Goal: Information Seeking & Learning: Learn about a topic

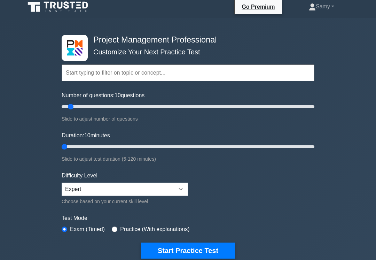
scroll to position [4, 0]
type input "5"
click at [216, 247] on button "Start Practice Test" at bounding box center [188, 250] width 94 height 16
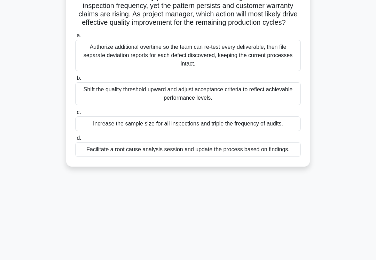
scroll to position [77, 0]
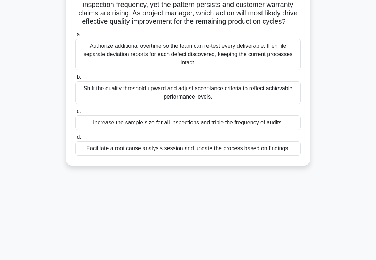
click at [261, 156] on div "Facilitate a root cause analysis session and update the process based on findin…" at bounding box center [188, 148] width 226 height 15
click at [75, 139] on input "d. Facilitate a root cause analysis session and update the process based on fin…" at bounding box center [75, 137] width 0 height 5
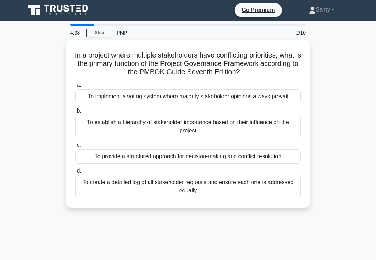
scroll to position [0, 0]
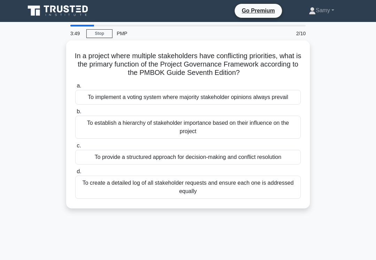
click at [278, 164] on div "To provide a structured approach for decision-making and conflict resolution" at bounding box center [188, 157] width 226 height 15
click at [75, 148] on input "c. To provide a structured approach for decision-making and conflict resolution" at bounding box center [75, 145] width 0 height 5
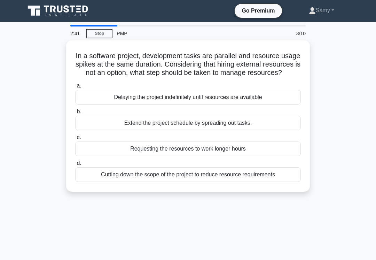
click at [273, 127] on div "Extend the project schedule by spreading out tasks." at bounding box center [188, 123] width 226 height 15
click at [75, 114] on input "b. Extend the project schedule by spreading out tasks." at bounding box center [75, 111] width 0 height 5
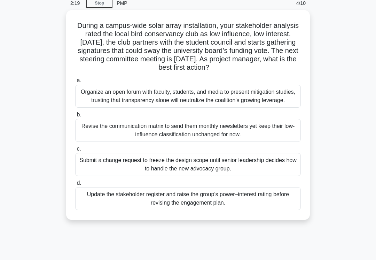
scroll to position [30, 0]
click at [275, 210] on div "Update the stakeholder register and raise the group’s power–interest rating bef…" at bounding box center [188, 198] width 226 height 23
click at [75, 186] on input "d. Update the stakeholder register and raise the group’s power–interest rating …" at bounding box center [75, 183] width 0 height 5
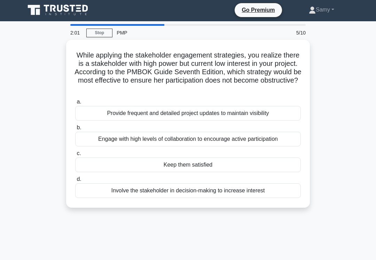
scroll to position [0, 0]
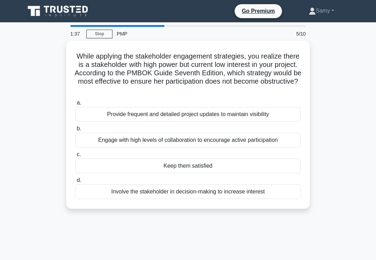
click at [272, 164] on div "Keep them satisfied" at bounding box center [188, 165] width 226 height 15
click at [75, 157] on input "c. Keep them satisfied" at bounding box center [75, 154] width 0 height 5
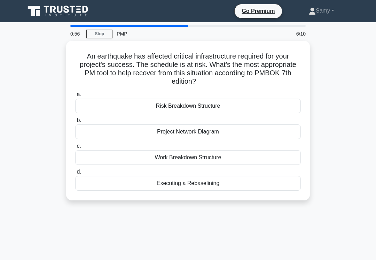
click at [262, 185] on div "Executing a Rebaselining" at bounding box center [188, 183] width 226 height 15
click at [75, 174] on input "d. Executing a Rebaselining" at bounding box center [75, 172] width 0 height 5
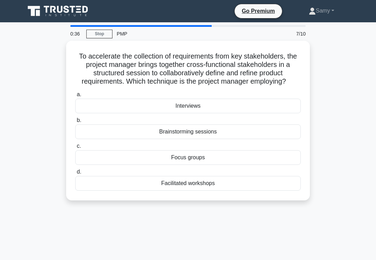
click at [270, 189] on div "Facilitated workshops" at bounding box center [188, 183] width 226 height 15
click at [75, 174] on input "d. Facilitated workshops" at bounding box center [75, 172] width 0 height 5
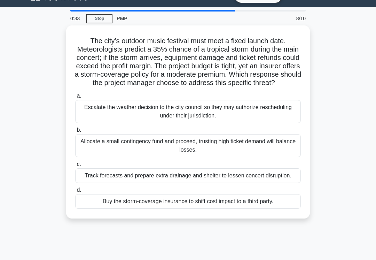
scroll to position [18, 0]
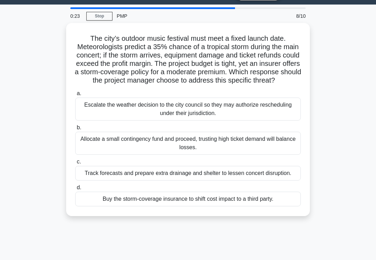
click at [277, 180] on div "Track forecasts and prepare extra drainage and shelter to lessen concert disrup…" at bounding box center [188, 173] width 226 height 15
click at [75, 164] on input "c. Track forecasts and prepare extra drainage and shelter to lessen concert dis…" at bounding box center [75, 161] width 0 height 5
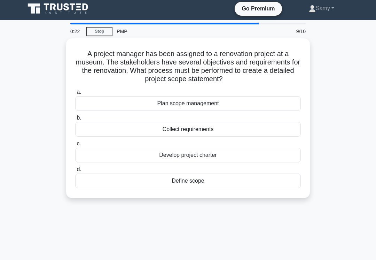
scroll to position [0, 0]
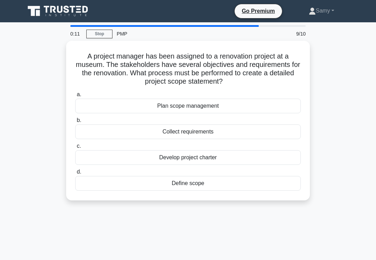
click at [270, 182] on div "Define scope" at bounding box center [188, 183] width 226 height 15
click at [75, 174] on input "d. Define scope" at bounding box center [75, 172] width 0 height 5
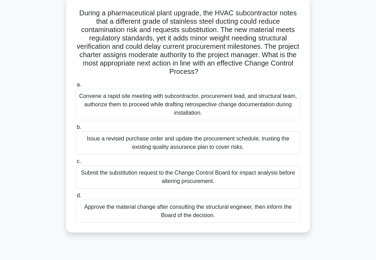
scroll to position [45, 0]
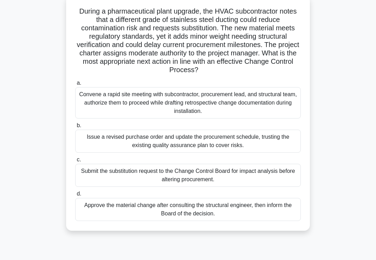
click at [274, 111] on div "Convene a rapid site meeting with subcontractor, procurement lead, and structur…" at bounding box center [188, 102] width 226 height 31
click at [75, 85] on input "a. Convene a rapid site meeting with subcontractor, procurement lead, and struc…" at bounding box center [75, 83] width 0 height 5
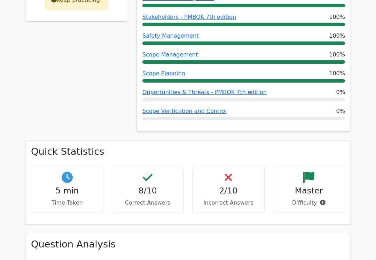
scroll to position [420, 0]
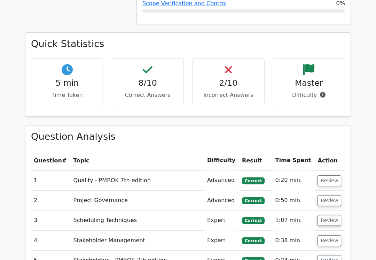
scroll to position [509, 0]
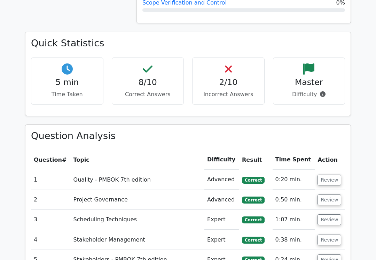
click at [328, 174] on button "Review" at bounding box center [330, 179] width 24 height 11
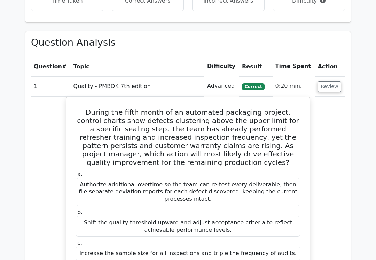
scroll to position [606, 0]
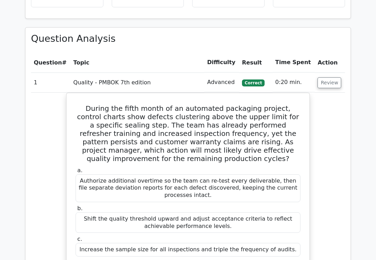
click at [338, 77] on button "Review" at bounding box center [330, 82] width 24 height 11
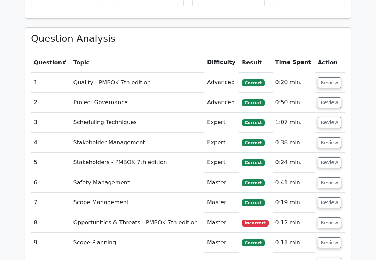
click at [333, 97] on button "Review" at bounding box center [330, 102] width 24 height 11
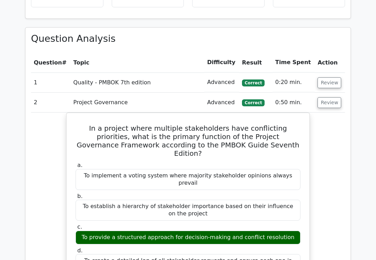
click at [331, 97] on button "Review" at bounding box center [330, 102] width 24 height 11
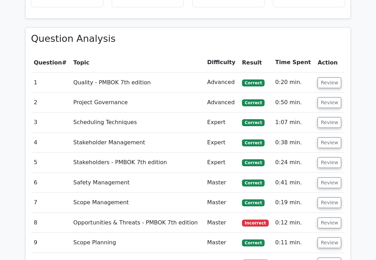
click at [331, 117] on button "Review" at bounding box center [330, 122] width 24 height 11
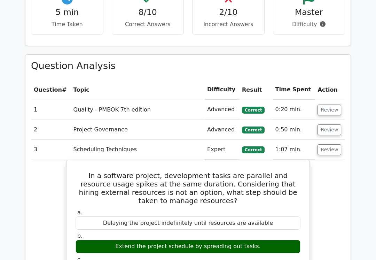
scroll to position [575, 0]
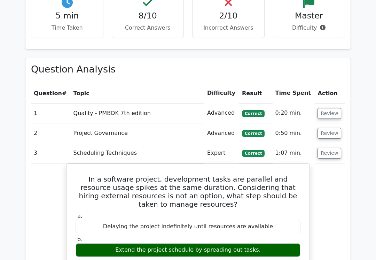
click at [328, 148] on button "Review" at bounding box center [330, 153] width 24 height 11
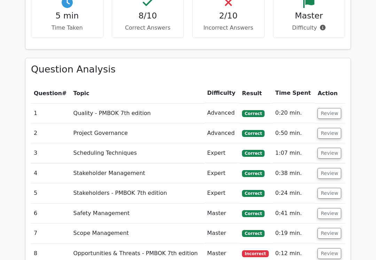
click at [331, 168] on button "Review" at bounding box center [330, 173] width 24 height 11
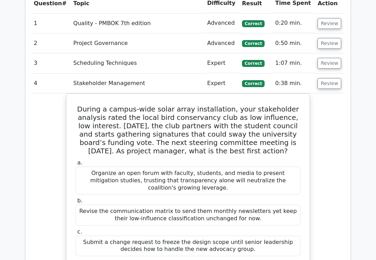
scroll to position [665, 0]
click at [331, 78] on button "Review" at bounding box center [330, 83] width 24 height 11
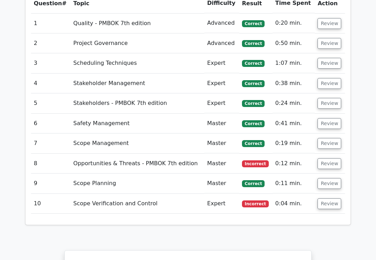
click at [327, 158] on button "Review" at bounding box center [330, 163] width 24 height 11
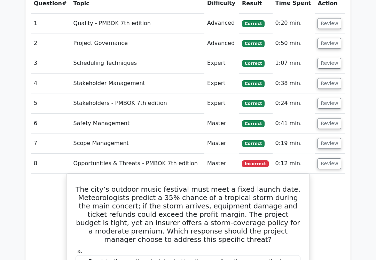
click at [331, 158] on button "Review" at bounding box center [330, 163] width 24 height 11
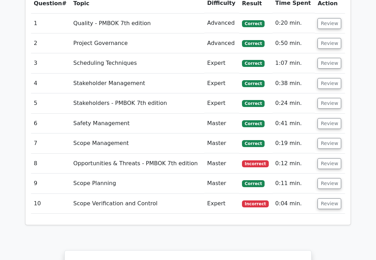
click at [328, 178] on button "Review" at bounding box center [330, 183] width 24 height 11
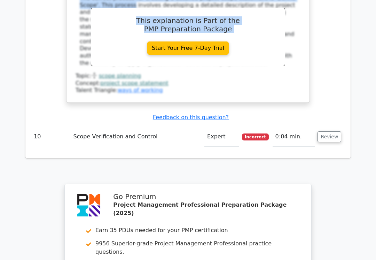
scroll to position [1031, 0]
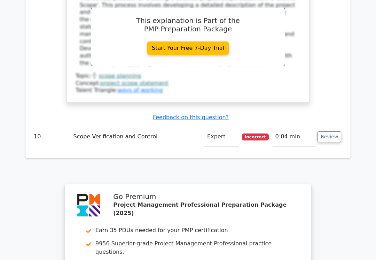
click at [330, 131] on button "Review" at bounding box center [330, 136] width 24 height 11
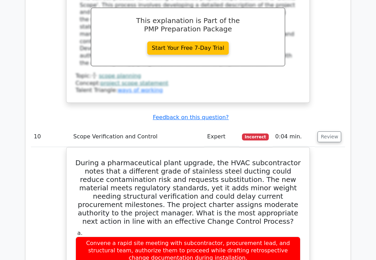
click at [331, 131] on button "Review" at bounding box center [330, 136] width 24 height 11
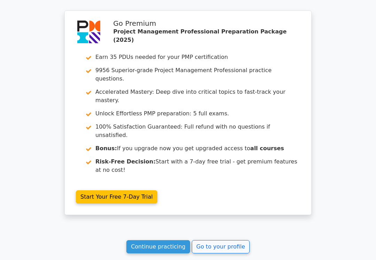
scroll to position [1207, 0]
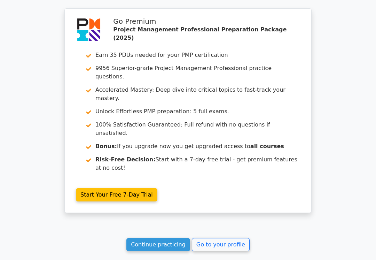
click at [229, 238] on link "Go to your profile" at bounding box center [221, 244] width 58 height 13
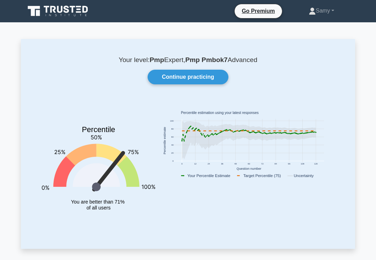
click at [209, 82] on link "Continue practicing" at bounding box center [188, 77] width 81 height 15
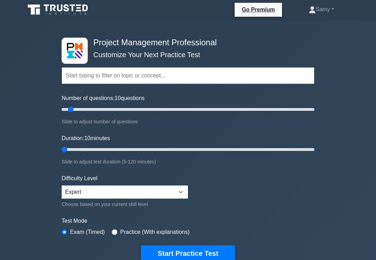
type input "5"
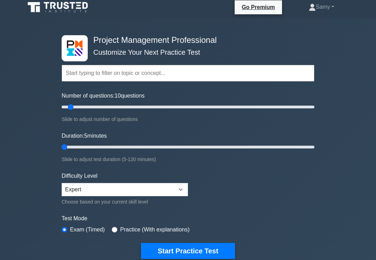
scroll to position [6, 0]
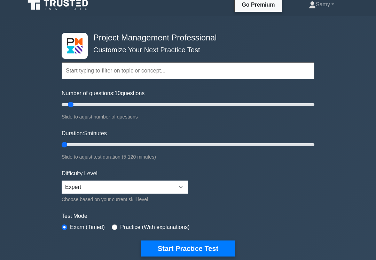
type input "15"
click at [76, 108] on input "Number of questions: 10 questions" at bounding box center [188, 104] width 253 height 8
click at [69, 146] on input "Duration: 5 minutes" at bounding box center [188, 144] width 253 height 8
click at [60, 143] on div "Project Management Professional Customize Your Next Practice Test Topics Scope …" at bounding box center [187, 144] width 261 height 257
type input "10"
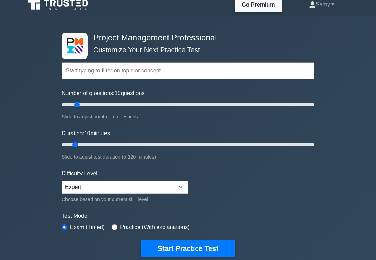
click at [226, 247] on button "Start Practice Test" at bounding box center [188, 248] width 94 height 16
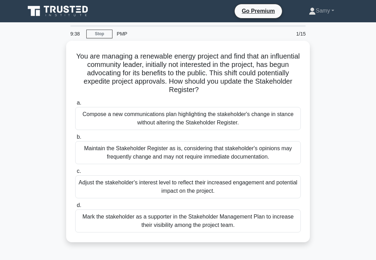
click at [272, 195] on div "Adjust the stakeholder's interest level to reflect their increased engagement a…" at bounding box center [188, 186] width 226 height 23
click at [75, 173] on input "c. Adjust the stakeholder's interest level to reflect their increased engagemen…" at bounding box center [75, 171] width 0 height 5
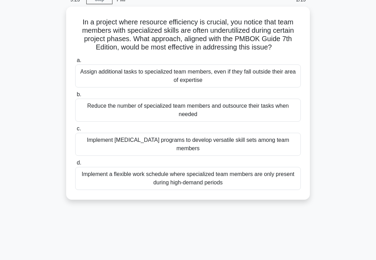
scroll to position [35, 0]
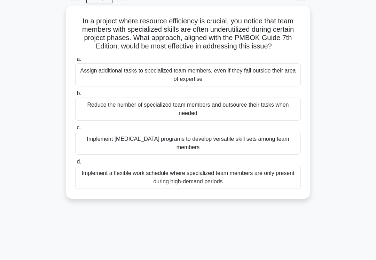
click at [279, 152] on div "Implement [MEDICAL_DATA] programs to develop versatile skill sets among team me…" at bounding box center [188, 143] width 226 height 23
click at [75, 130] on input "c. Implement [MEDICAL_DATA] programs to develop versatile skill sets among team…" at bounding box center [75, 127] width 0 height 5
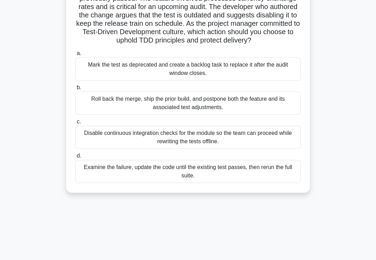
scroll to position [66, 0]
click at [267, 180] on div "Examine the failure, update the code until the existing test passes, then rerun…" at bounding box center [188, 171] width 226 height 23
click at [75, 158] on input "d. Examine the failure, update the code until the existing test passes, then re…" at bounding box center [75, 156] width 0 height 5
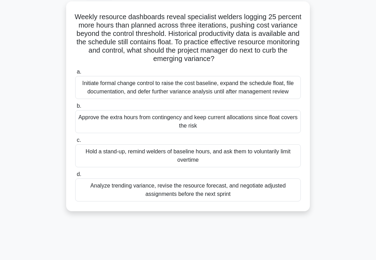
scroll to position [40, 0]
click at [280, 99] on div "Initiate formal change control to raise the cost baseline, expand the schedule …" at bounding box center [188, 87] width 226 height 23
click at [75, 74] on input "a. Initiate formal change control to raise the cost baseline, expand the schedu…" at bounding box center [75, 71] width 0 height 5
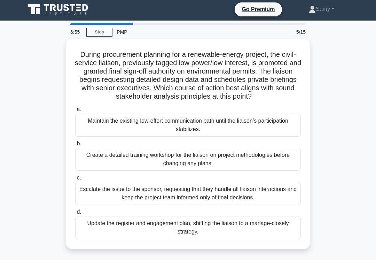
scroll to position [0, 0]
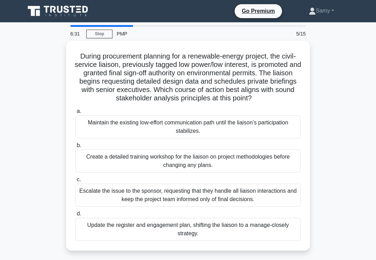
click at [208, 236] on div "Update the register and engagement plan, shifting the liaison to a manage-close…" at bounding box center [188, 229] width 226 height 23
click at [75, 216] on input "d. Update the register and engagement plan, shifting the liaison to a manage-cl…" at bounding box center [75, 213] width 0 height 5
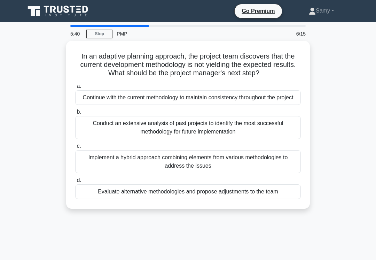
click at [278, 139] on div "Conduct an extensive analysis of past projects to identify the most successful …" at bounding box center [188, 127] width 226 height 23
click at [75, 114] on input "b. Conduct an extensive analysis of past projects to identify the most successf…" at bounding box center [75, 112] width 0 height 5
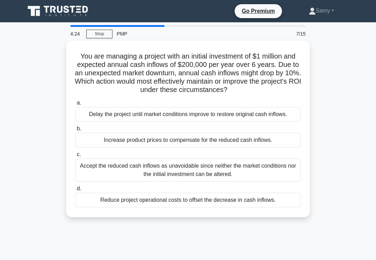
click at [342, 86] on div "You are managing a project with an initial investment of $1 million and expecte…" at bounding box center [188, 133] width 334 height 185
click at [258, 181] on div "Accept the reduced cash inflows as unavoidable since neither the market conditi…" at bounding box center [188, 169] width 226 height 23
click at [75, 157] on input "c. Accept the reduced cash inflows as unavoidable since neither the market cond…" at bounding box center [75, 154] width 0 height 5
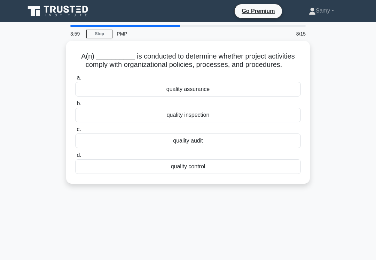
click at [285, 96] on div "quality assurance" at bounding box center [188, 89] width 226 height 15
click at [75, 80] on input "a. quality assurance" at bounding box center [75, 78] width 0 height 5
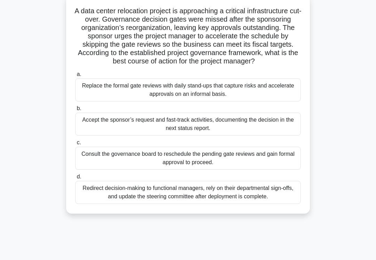
scroll to position [51, 0]
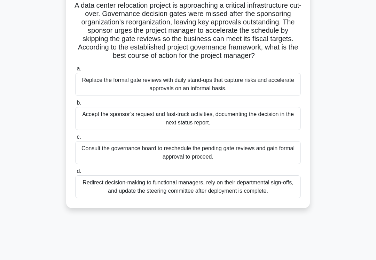
click at [271, 163] on div "Consult the governance board to reschedule the pending gate reviews and gain fo…" at bounding box center [188, 152] width 226 height 23
click at [75, 139] on input "c. Consult the governance board to reschedule the pending gate reviews and gain…" at bounding box center [75, 137] width 0 height 5
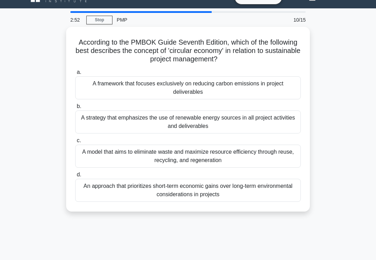
scroll to position [14, 0]
click at [282, 158] on div "A model that aims to eliminate waste and maximize resource efficiency through r…" at bounding box center [188, 156] width 226 height 23
click at [75, 143] on input "c. A model that aims to eliminate waste and maximize resource efficiency throug…" at bounding box center [75, 140] width 0 height 5
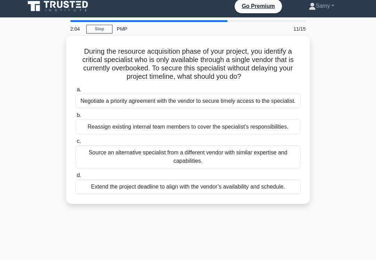
scroll to position [5, 0]
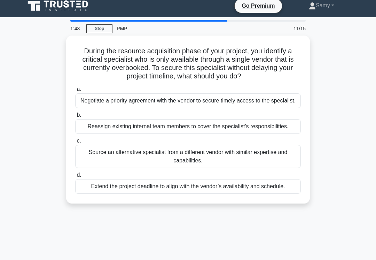
click at [274, 134] on div "Reassign existing internal team members to cover the specialist’s responsibilit…" at bounding box center [188, 126] width 226 height 15
click at [75, 117] on input "b. Reassign existing internal team members to cover the specialist’s responsibi…" at bounding box center [75, 115] width 0 height 5
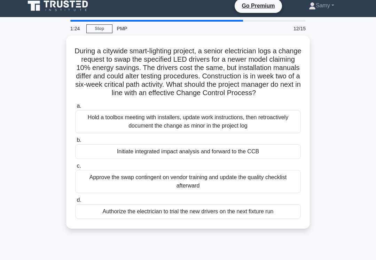
click at [272, 158] on div "Initiate integrated impact analysis and forward to the CCB" at bounding box center [188, 151] width 226 height 15
click at [75, 142] on input "b. Initiate integrated impact analysis and forward to the CCB" at bounding box center [75, 140] width 0 height 5
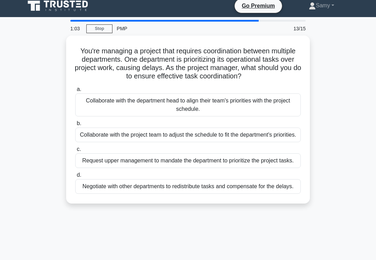
click at [282, 116] on div "Collaborate with the department head to align their team's priorities with the …" at bounding box center [188, 104] width 226 height 23
click at [75, 92] on input "a. Collaborate with the department head to align their team's priorities with t…" at bounding box center [75, 89] width 0 height 5
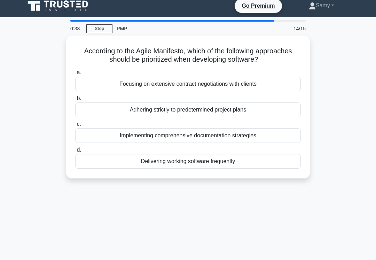
click at [267, 156] on div "Delivering working software frequently" at bounding box center [188, 161] width 226 height 15
click at [75, 152] on input "d. Delivering working software frequently" at bounding box center [75, 150] width 0 height 5
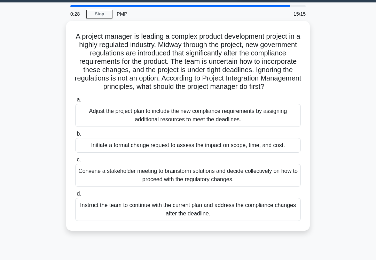
scroll to position [24, 0]
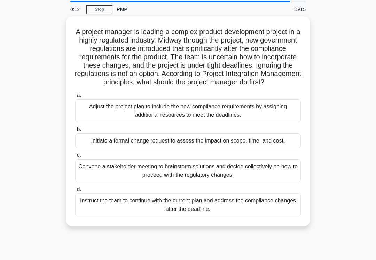
click at [255, 182] on div "Convene a stakeholder meeting to brainstorm solutions and decide collectively o…" at bounding box center [188, 170] width 226 height 23
click at [75, 157] on input "c. Convene a stakeholder meeting to brainstorm solutions and decide collectivel…" at bounding box center [75, 155] width 0 height 5
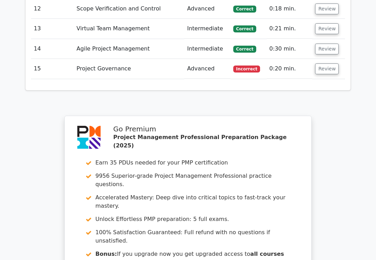
scroll to position [1476, 0]
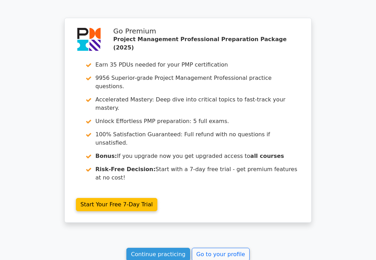
click at [202, 248] on link "Go to your profile" at bounding box center [221, 254] width 58 height 13
click at [216, 248] on link "Go to your profile" at bounding box center [221, 254] width 58 height 13
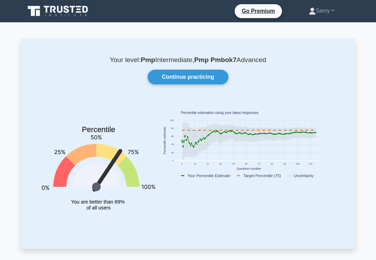
click at [203, 80] on link "Continue practicing" at bounding box center [188, 77] width 81 height 15
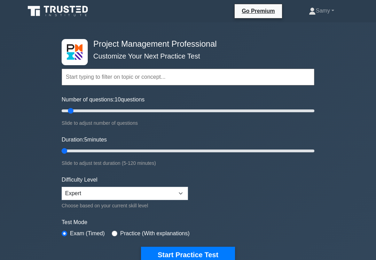
type input "5"
click at [183, 256] on button "Start Practice Test" at bounding box center [188, 255] width 94 height 16
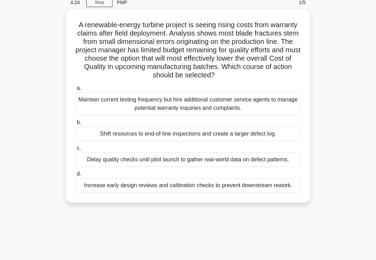
scroll to position [34, 0]
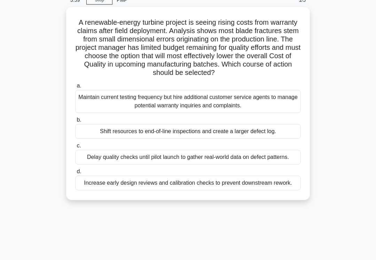
click at [281, 190] on div "Increase early design reviews and calibration checks to prevent downstream rewo…" at bounding box center [188, 182] width 226 height 15
click at [75, 174] on input "d. Increase early design reviews and calibration checks to prevent downstream r…" at bounding box center [75, 171] width 0 height 5
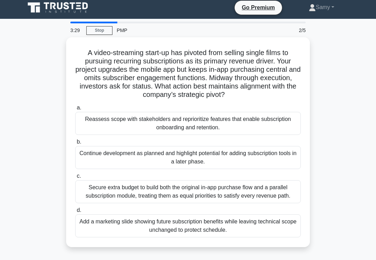
scroll to position [9, 0]
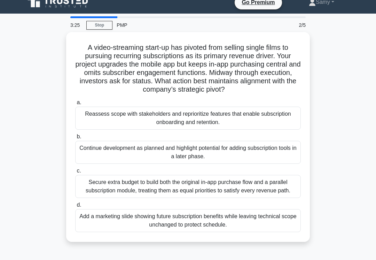
click at [278, 118] on div "Reassess scope with stakeholders and reprioritize features that enable subscrip…" at bounding box center [188, 118] width 226 height 23
click at [75, 105] on input "a. Reassess scope with stakeholders and reprioritize features that enable subsc…" at bounding box center [75, 102] width 0 height 5
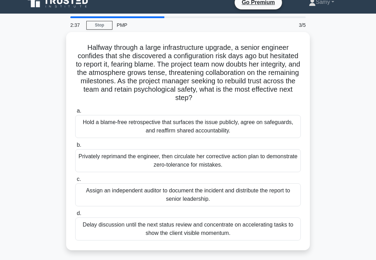
click at [279, 131] on div "Hold a blame-free retrospective that surfaces the issue publicly, agree on safe…" at bounding box center [188, 126] width 226 height 23
click at [75, 113] on input "a. Hold a blame-free retrospective that surfaces the issue publicly, agree on s…" at bounding box center [75, 111] width 0 height 5
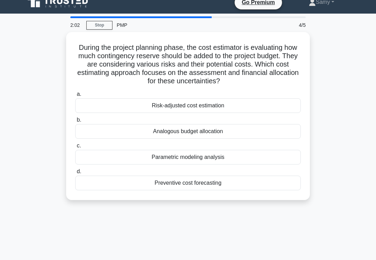
click at [224, 179] on div "Preventive cost forecasting" at bounding box center [188, 182] width 226 height 15
click at [75, 174] on input "d. Preventive cost forecasting" at bounding box center [75, 171] width 0 height 5
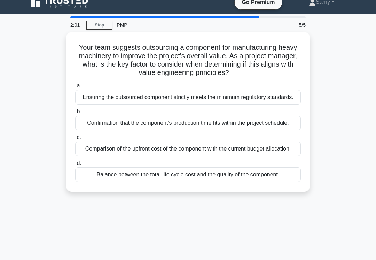
click at [376, 121] on main "2:01 Stop PMP 5/5 Your team suggests outsourcing a component for manufacturing …" at bounding box center [188, 191] width 376 height 354
click at [100, 100] on div "Ensuring the outsourced component strictly meets the minimum regulatory standar…" at bounding box center [188, 97] width 226 height 15
click at [75, 88] on input "a. Ensuring the outsourced component strictly meets the minimum regulatory stan…" at bounding box center [75, 86] width 0 height 5
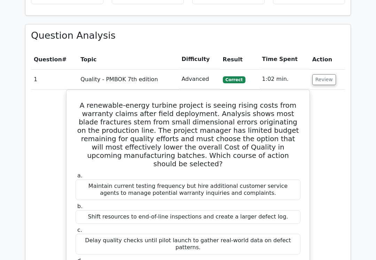
scroll to position [497, 0]
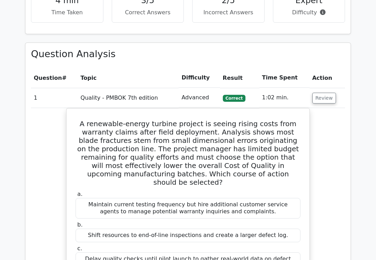
click at [327, 93] on button "Review" at bounding box center [324, 98] width 24 height 11
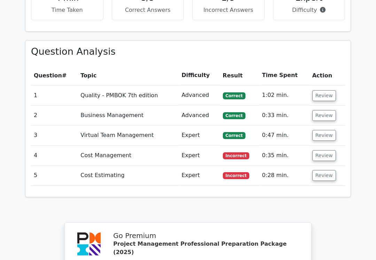
scroll to position [498, 0]
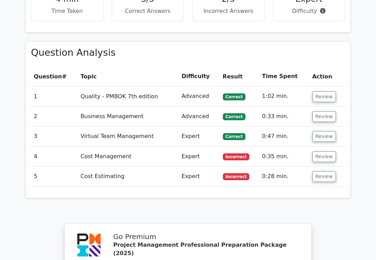
click at [326, 151] on button "Review" at bounding box center [324, 156] width 24 height 11
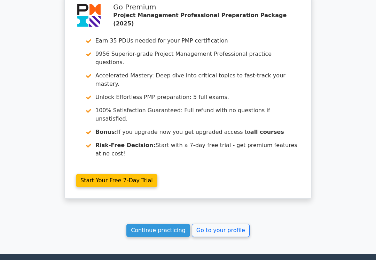
scroll to position [1070, 0]
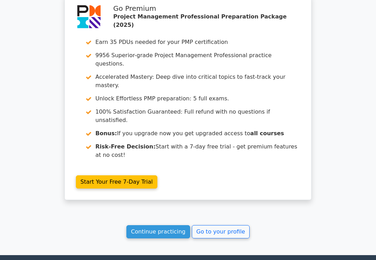
click at [218, 225] on link "Go to your profile" at bounding box center [221, 231] width 58 height 13
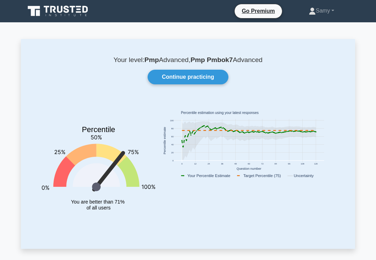
click at [213, 78] on link "Continue practicing" at bounding box center [188, 77] width 81 height 15
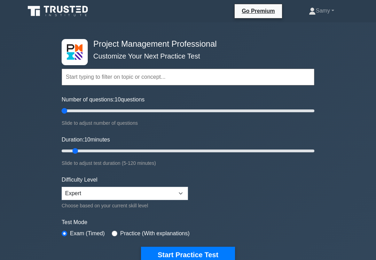
type input "5"
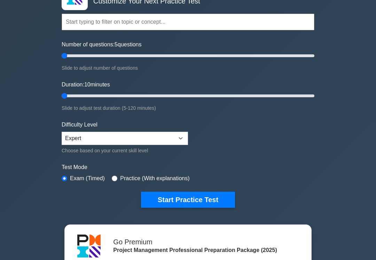
scroll to position [55, 0]
type input "5"
click at [221, 203] on button "Start Practice Test" at bounding box center [188, 200] width 94 height 16
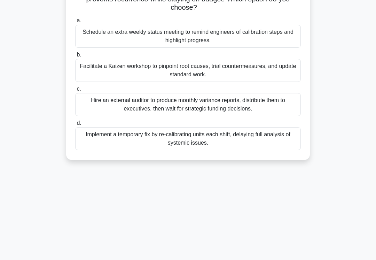
scroll to position [108, 0]
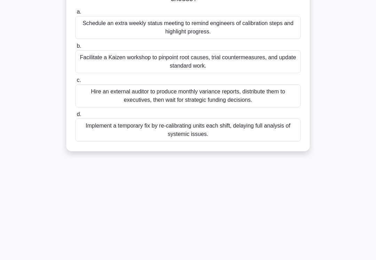
click at [344, 146] on div "Sensor calibration on your robotics prototype drifts beyond tolerance twice eac…" at bounding box center [188, 46] width 334 height 226
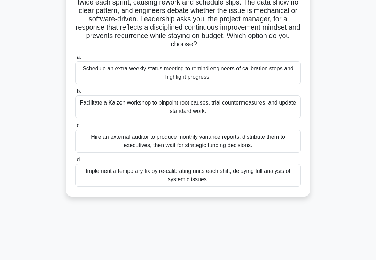
scroll to position [58, 0]
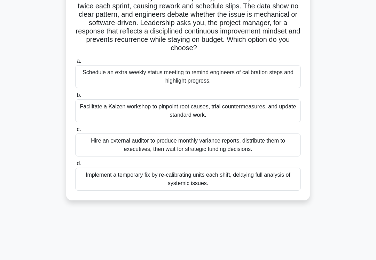
click at [89, 107] on div "Facilitate a Kaizen workshop to pinpoint root causes, trial countermeasures, an…" at bounding box center [188, 110] width 226 height 23
click at [75, 97] on input "b. Facilitate a Kaizen workshop to pinpoint root causes, trial countermeasures,…" at bounding box center [75, 95] width 0 height 5
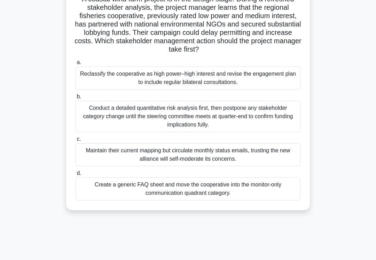
scroll to position [57, 0]
click at [101, 83] on div "Reclassify the cooperative as high power–high interest and revise the engagemen…" at bounding box center [188, 78] width 226 height 23
click at [75, 65] on input "a. Reclassify the cooperative as high power–high interest and revise the engage…" at bounding box center [75, 62] width 0 height 5
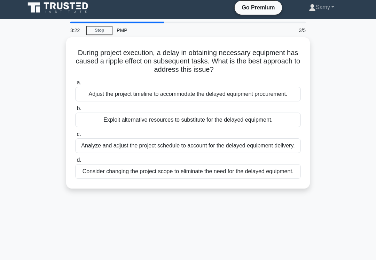
scroll to position [2, 0]
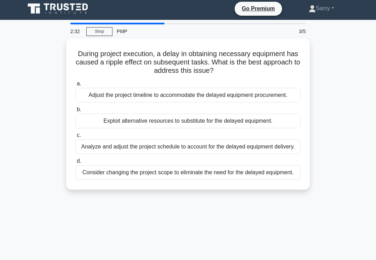
click at [279, 154] on div "Analyze and adjust the project schedule to account for the delayed equipment de…" at bounding box center [188, 146] width 226 height 15
click at [75, 138] on input "c. Analyze and adjust the project schedule to account for the delayed equipment…" at bounding box center [75, 135] width 0 height 5
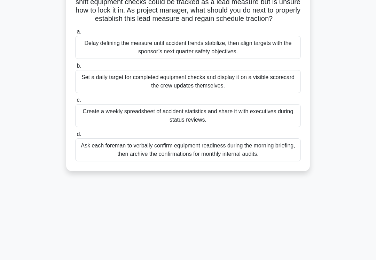
scroll to position [80, 0]
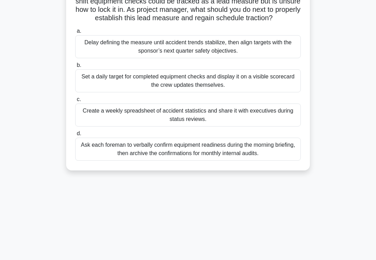
click at [16, 67] on main "2:09 Stop PMP 4/5 Borealis Engineering is renovating a city bridge on a tight s…" at bounding box center [188, 119] width 376 height 354
click at [264, 92] on div "Set a daily target for completed equipment checks and display it on a visible s…" at bounding box center [188, 80] width 226 height 23
click at [75, 68] on input "b. Set a daily target for completed equipment checks and display it on a visibl…" at bounding box center [75, 65] width 0 height 5
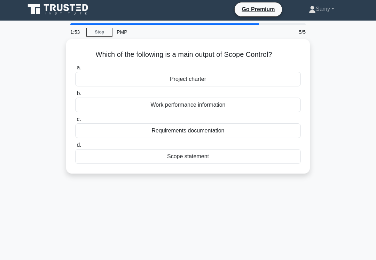
scroll to position [0, 0]
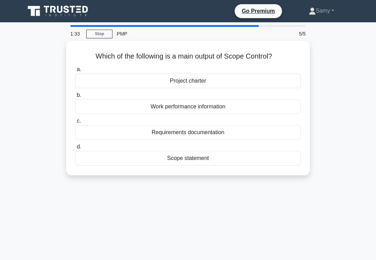
click at [250, 134] on div "Requirements documentation" at bounding box center [188, 132] width 226 height 15
click at [75, 123] on input "c. Requirements documentation" at bounding box center [75, 121] width 0 height 5
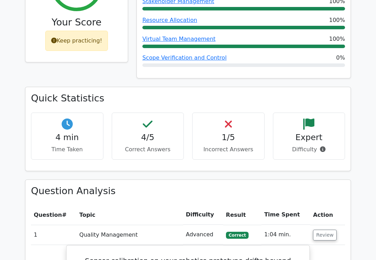
click at [326, 229] on button "Review" at bounding box center [325, 234] width 24 height 11
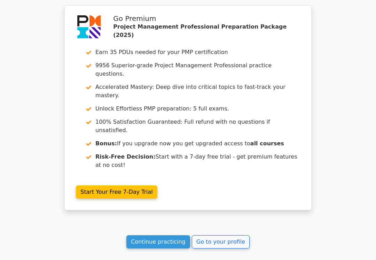
scroll to position [743, 0]
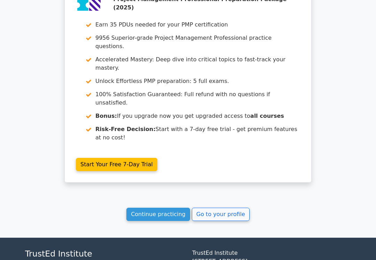
click at [228, 208] on link "Go to your profile" at bounding box center [221, 214] width 58 height 13
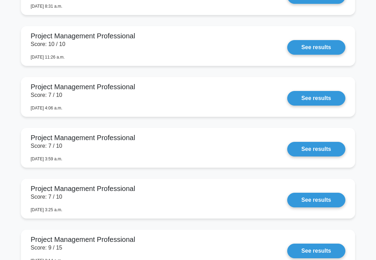
scroll to position [1680, 0]
click at [322, 55] on link "See results" at bounding box center [316, 47] width 58 height 15
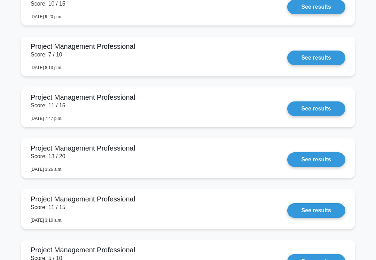
scroll to position [2228, 0]
click at [311, 167] on link "See results" at bounding box center [316, 159] width 58 height 15
click at [313, 167] on link "See results" at bounding box center [316, 159] width 58 height 15
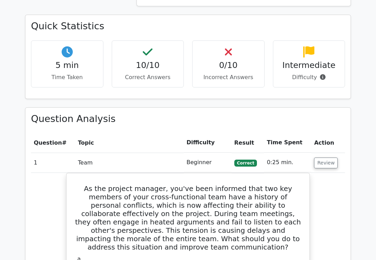
scroll to position [521, 0]
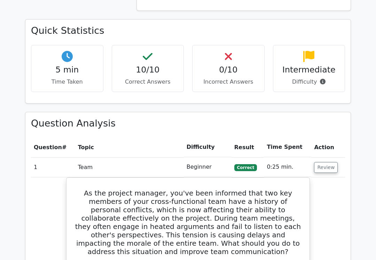
click at [322, 162] on button "Review" at bounding box center [326, 167] width 24 height 11
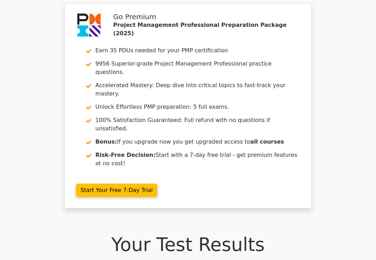
scroll to position [0, 0]
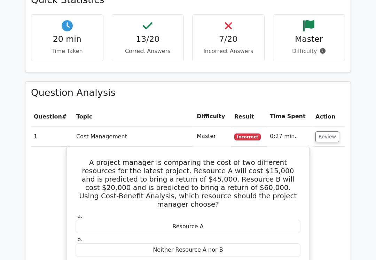
scroll to position [665, 0]
click at [325, 131] on button "Review" at bounding box center [327, 136] width 24 height 11
